Goal: Task Accomplishment & Management: Manage account settings

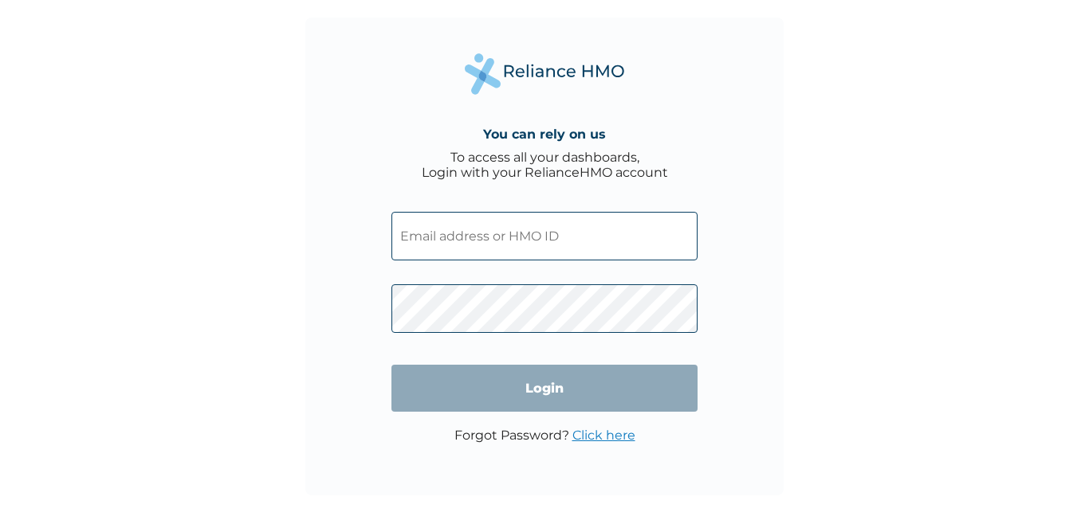
click at [568, 234] on input "text" at bounding box center [544, 236] width 306 height 49
paste input "SZX/ 10140/A"
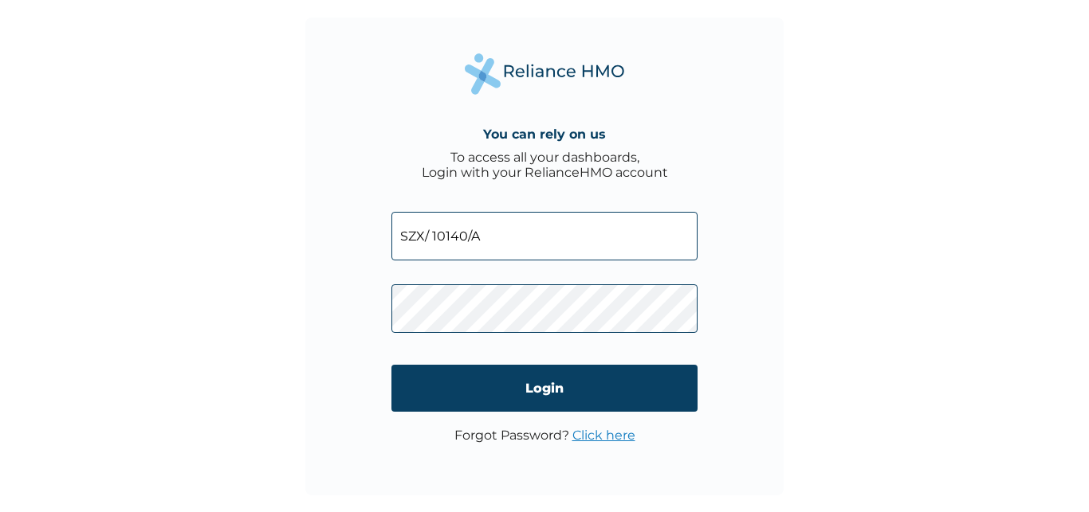
type input "SZX/ 10140/A"
click input "Login" at bounding box center [544, 388] width 306 height 47
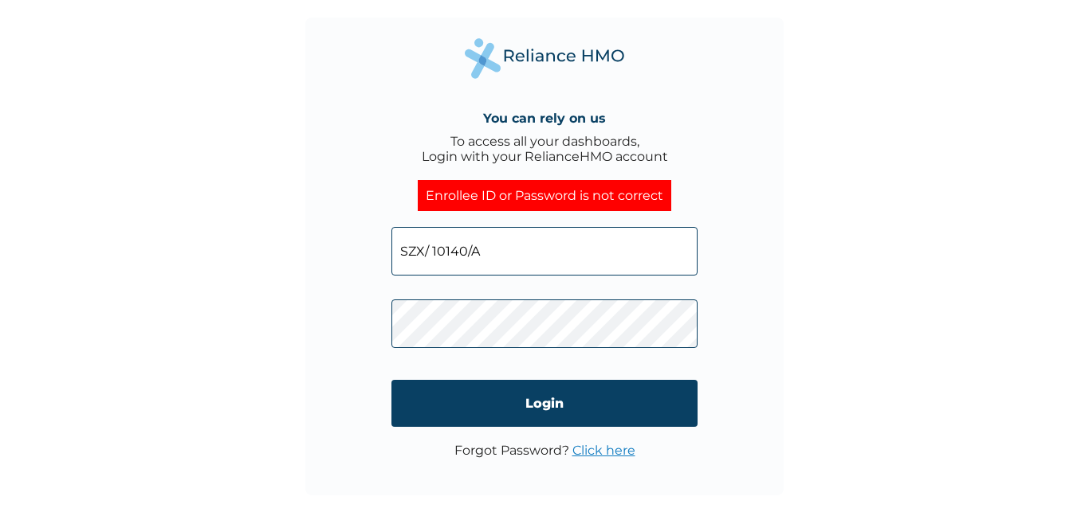
click at [610, 449] on link "Click here" at bounding box center [603, 450] width 63 height 15
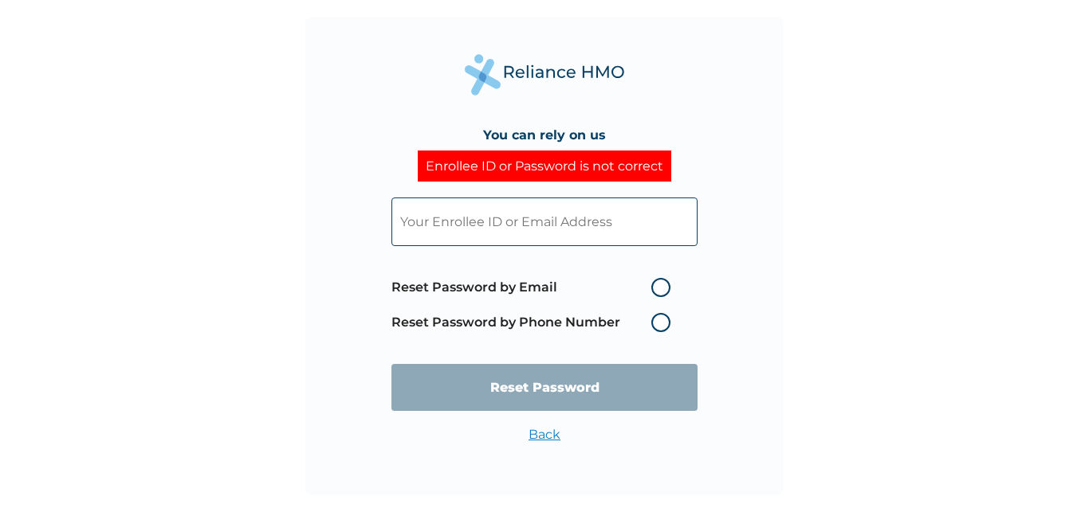
click at [657, 320] on label "Reset Password by Phone Number" at bounding box center [534, 322] width 287 height 19
click at [661, 325] on label "Reset Password by Phone Number" at bounding box center [534, 322] width 287 height 19
click at [660, 325] on label "Reset Password by Phone Number" at bounding box center [534, 322] width 287 height 19
click at [571, 321] on label "Reset Password by Phone Number" at bounding box center [534, 322] width 287 height 19
click at [543, 283] on label "Reset Password by Email" at bounding box center [534, 287] width 287 height 19
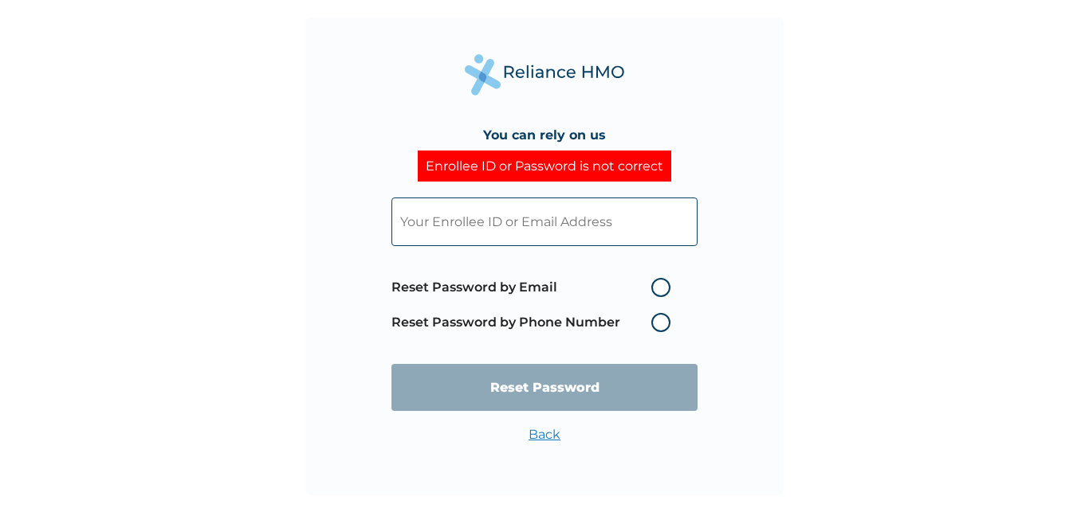
click at [629, 283] on input "Reset Password by Email" at bounding box center [642, 288] width 26 height 26
radio input "true"
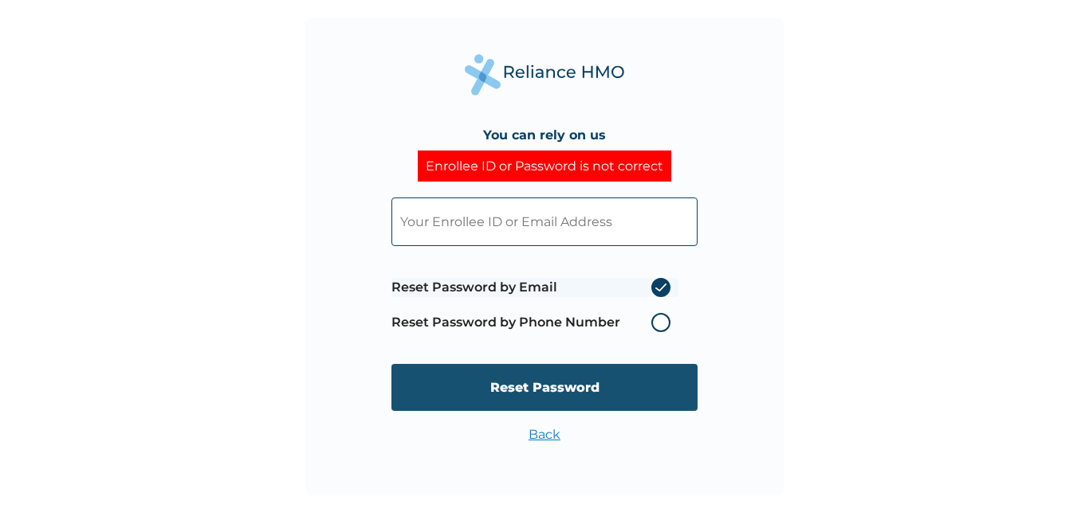
click at [538, 381] on input "Reset Password" at bounding box center [544, 387] width 306 height 47
type input "SZX/10140/A"
click at [544, 387] on input "Reset Password" at bounding box center [544, 387] width 306 height 47
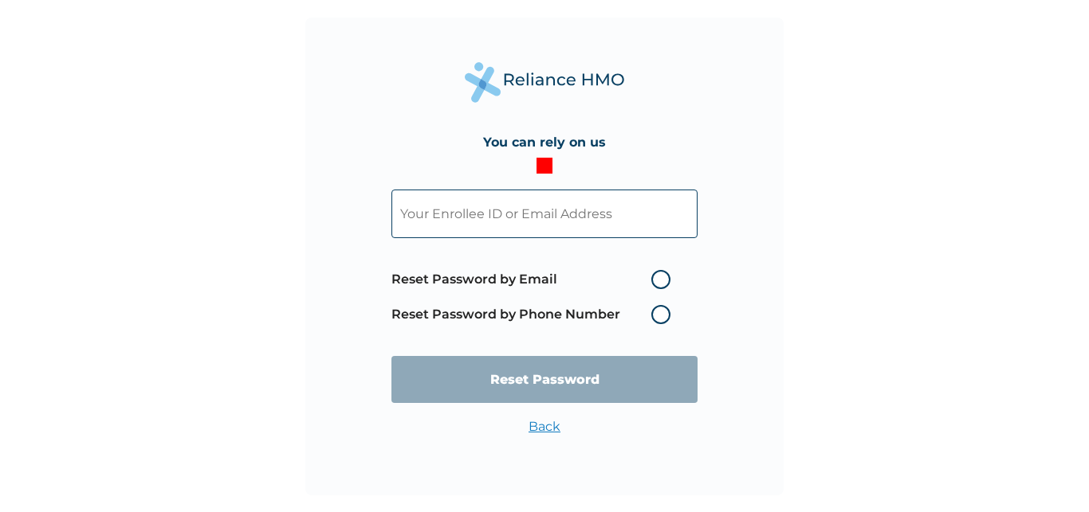
click at [659, 275] on label "Reset Password by Email" at bounding box center [534, 279] width 287 height 19
click at [654, 275] on input "Reset Password by Email" at bounding box center [642, 280] width 26 height 26
radio input "true"
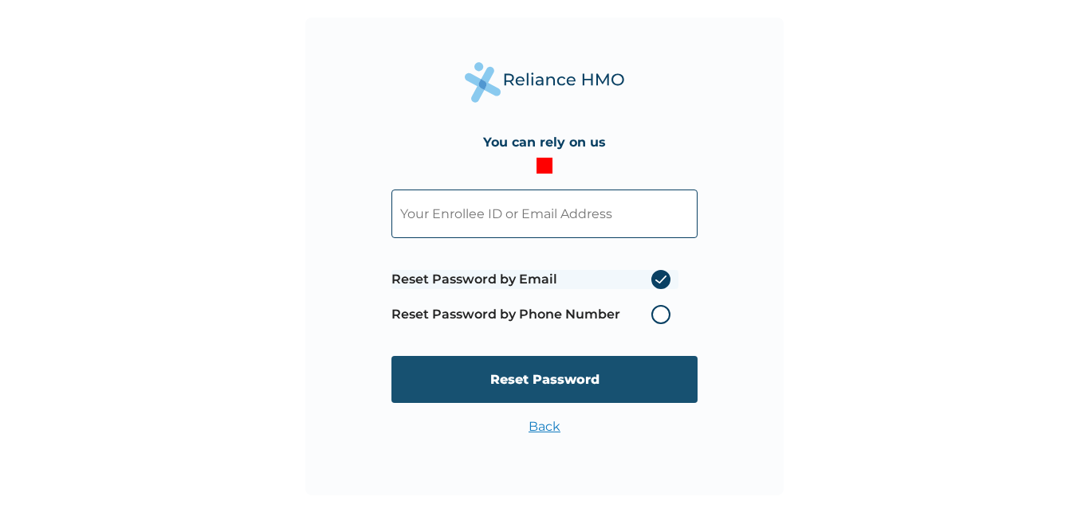
click at [544, 369] on input "Reset Password" at bounding box center [544, 379] width 306 height 47
type input "SZX/ 10140/A"
click at [552, 377] on input "Reset Password" at bounding box center [544, 379] width 306 height 47
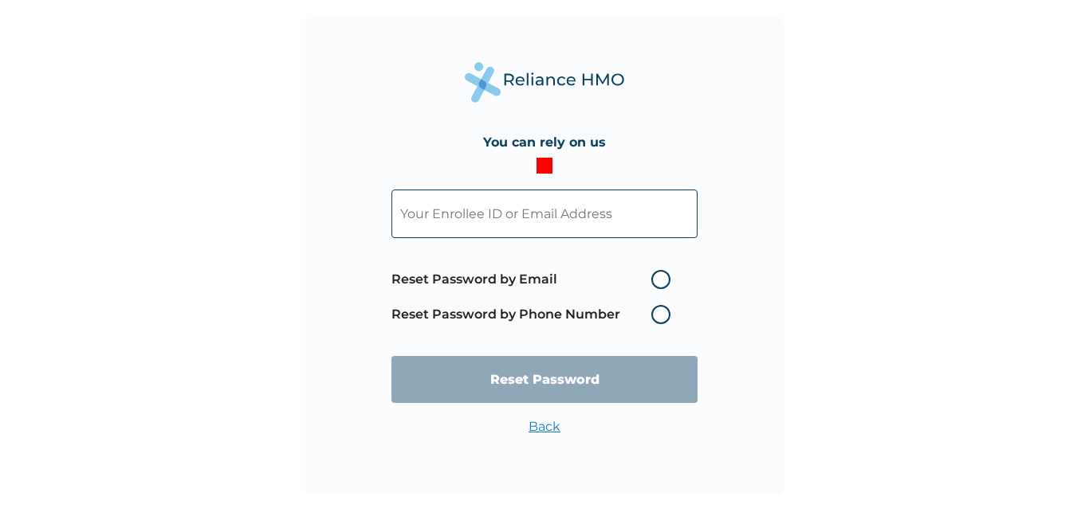
click at [536, 422] on link "Back" at bounding box center [544, 426] width 32 height 15
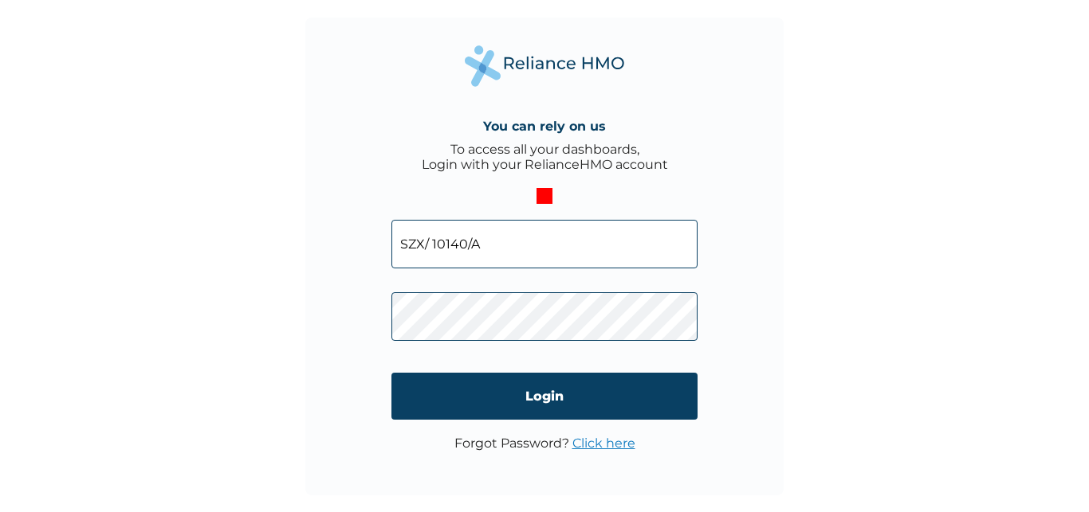
click input "Login" at bounding box center [544, 396] width 306 height 47
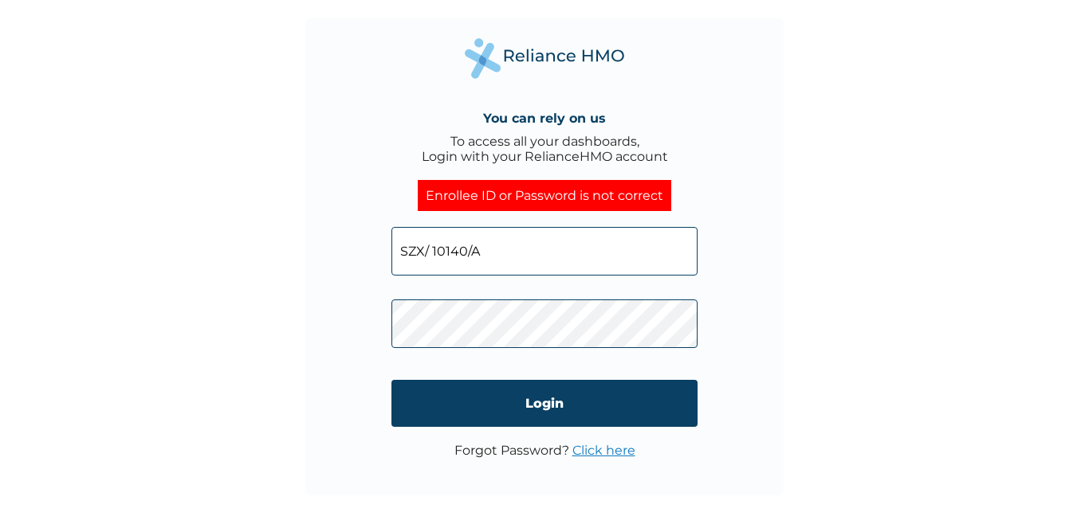
click at [791, 201] on div "You can rely on us To access all your dashboards, Login with your RelianceHMO a…" at bounding box center [544, 256] width 1089 height 512
